Goal: Transaction & Acquisition: Purchase product/service

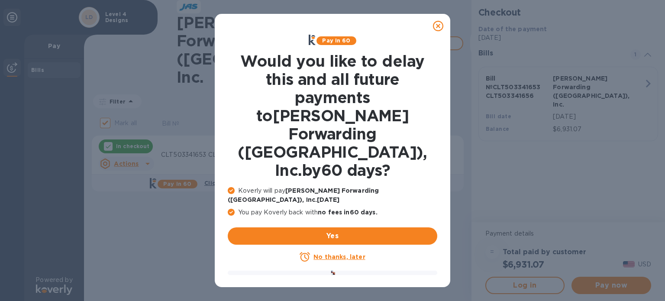
click at [329, 253] on u "No thanks, later" at bounding box center [340, 256] width 52 height 7
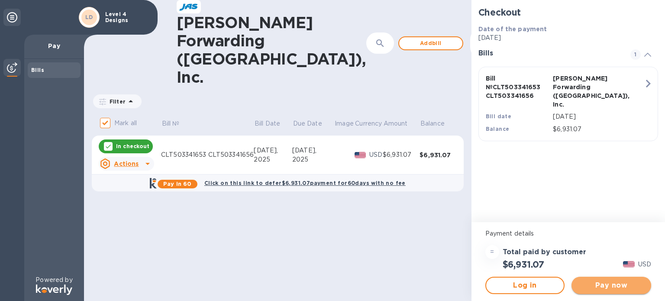
click at [600, 287] on span "Pay now" at bounding box center [612, 285] width 66 height 10
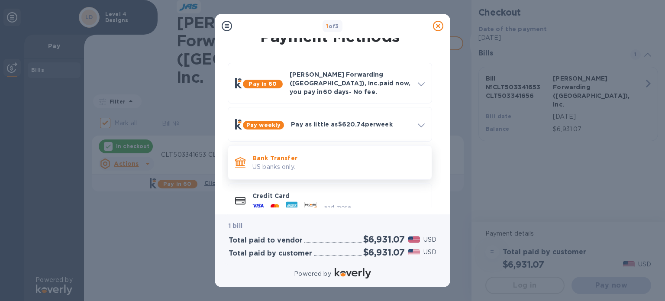
scroll to position [23, 0]
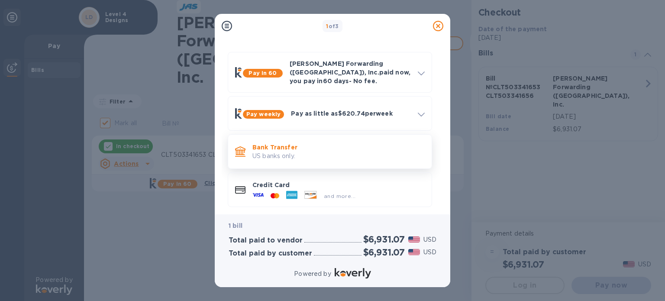
click at [319, 138] on div "Bank Transfer US banks only." at bounding box center [330, 151] width 197 height 27
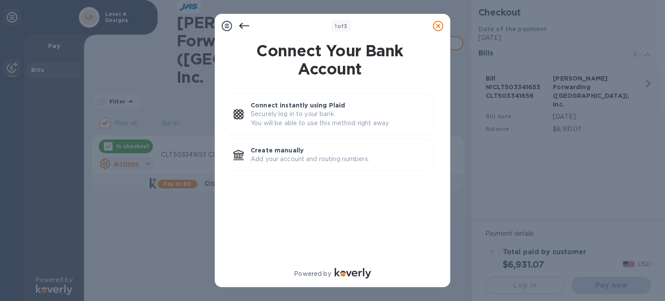
scroll to position [0, 0]
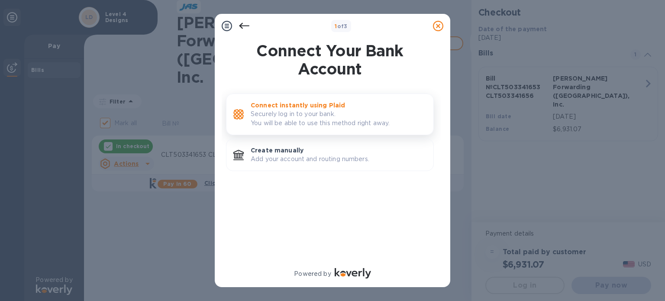
click at [278, 113] on p "Securely log in to your bank. You will be able to use this method right away." at bounding box center [339, 119] width 176 height 18
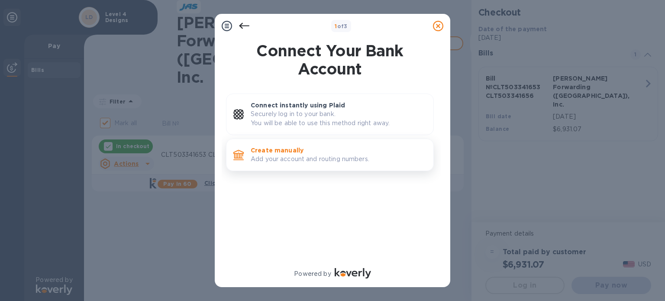
click at [266, 159] on p "Add your account and routing numbers." at bounding box center [339, 159] width 176 height 9
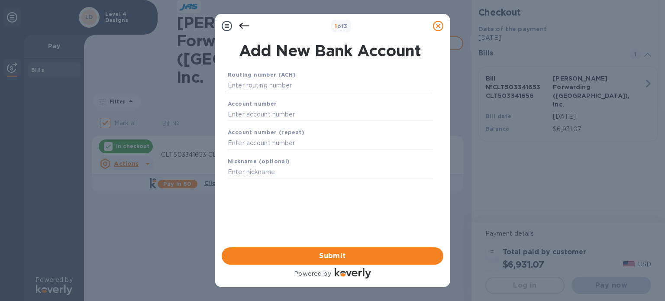
click at [256, 81] on input "text" at bounding box center [330, 85] width 204 height 13
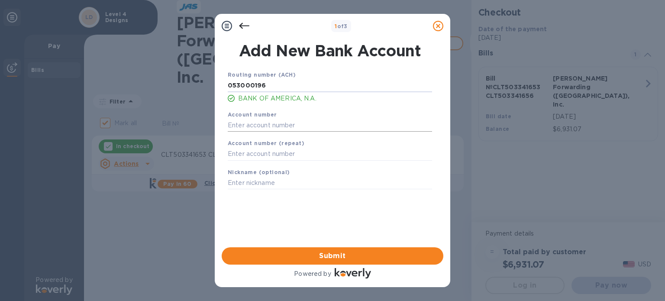
type input "053000196"
click at [247, 124] on input "text" at bounding box center [330, 125] width 204 height 13
type input "237037985534"
click at [245, 157] on input "text" at bounding box center [330, 154] width 204 height 13
type input "237037985534"
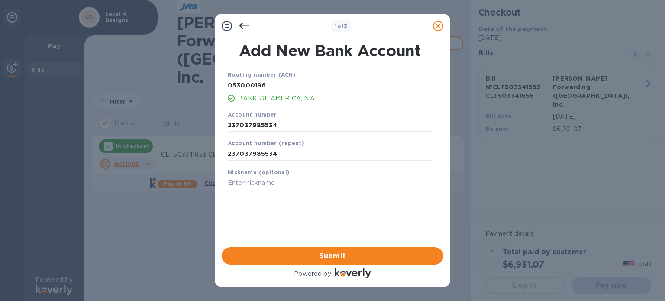
click at [274, 203] on div "Routing number (ACH) [US_BANK_ROUTING_MICR] BANK OF AMERICA, N.A. Account numbe…" at bounding box center [330, 147] width 222 height 168
click at [327, 255] on span "Submit" at bounding box center [333, 256] width 208 height 10
